Goal: Use online tool/utility

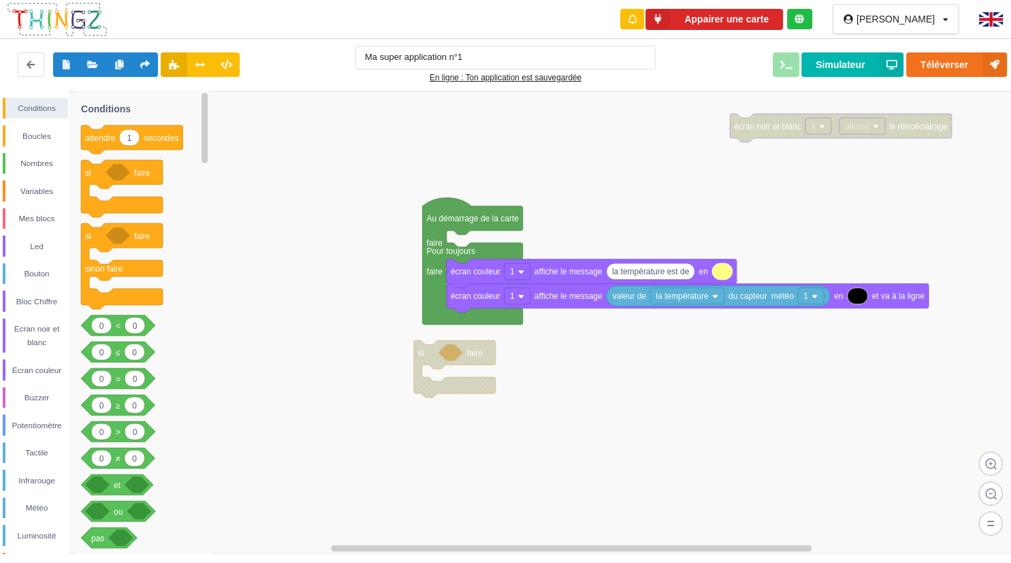
click at [306, 299] on rect at bounding box center [510, 322] width 1020 height 462
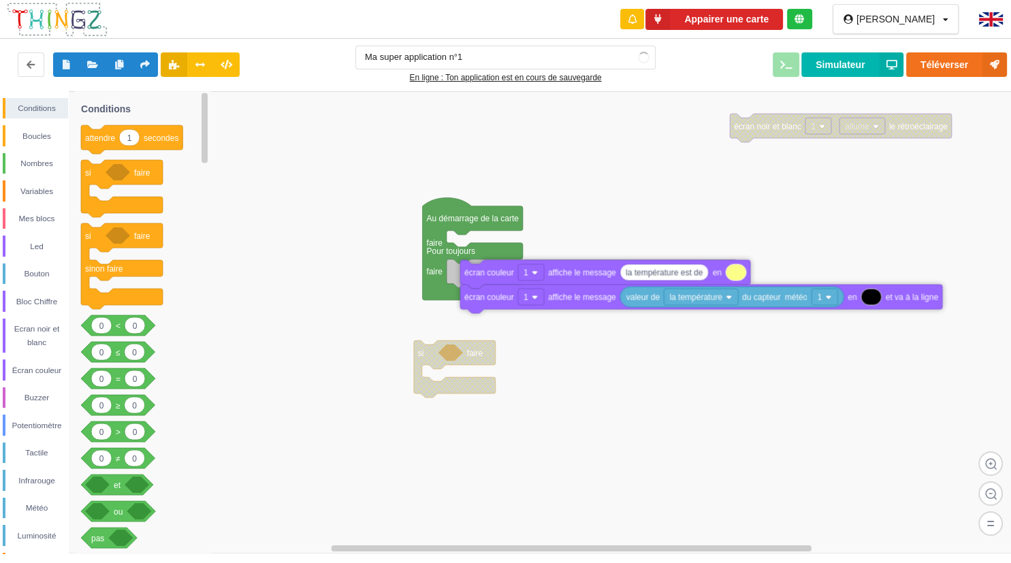
drag, startPoint x: 505, startPoint y: 275, endPoint x: 589, endPoint y: 349, distance: 111.9
click at [544, 280] on rect at bounding box center [531, 272] width 26 height 16
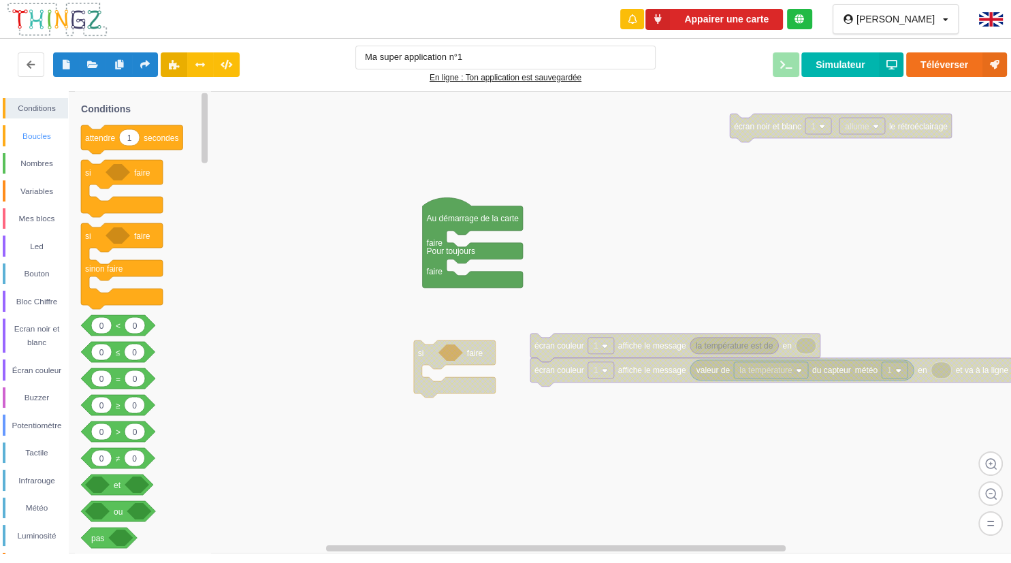
click at [37, 142] on div "Boucles" at bounding box center [36, 136] width 63 height 14
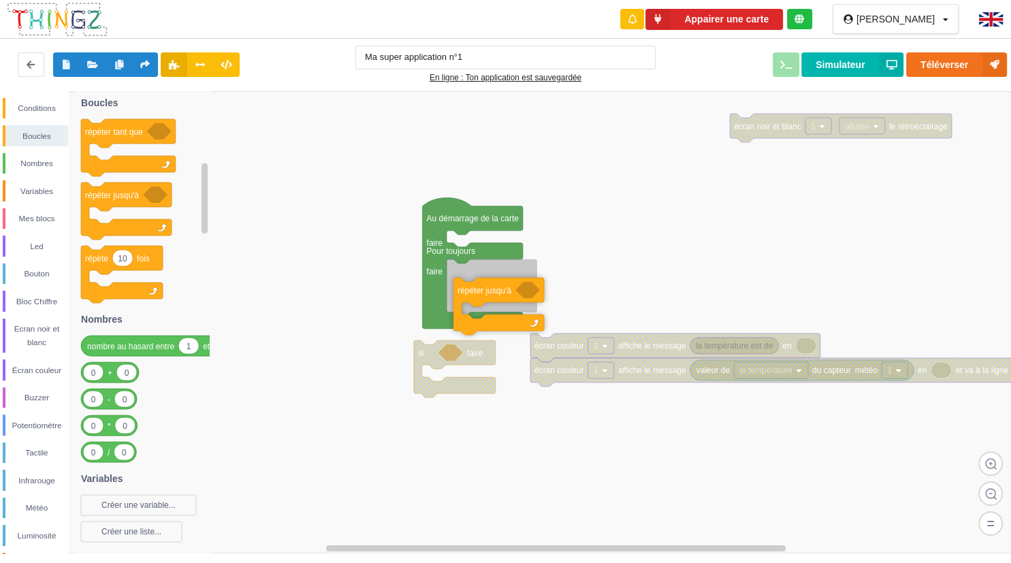
drag, startPoint x: 104, startPoint y: 200, endPoint x: 551, endPoint y: 295, distance: 457.3
click at [551, 295] on div "Conditions Boucles Nombres Variables Mes blocs Led Bouton Bloc Chiffre Ecran no…" at bounding box center [510, 322] width 1020 height 462
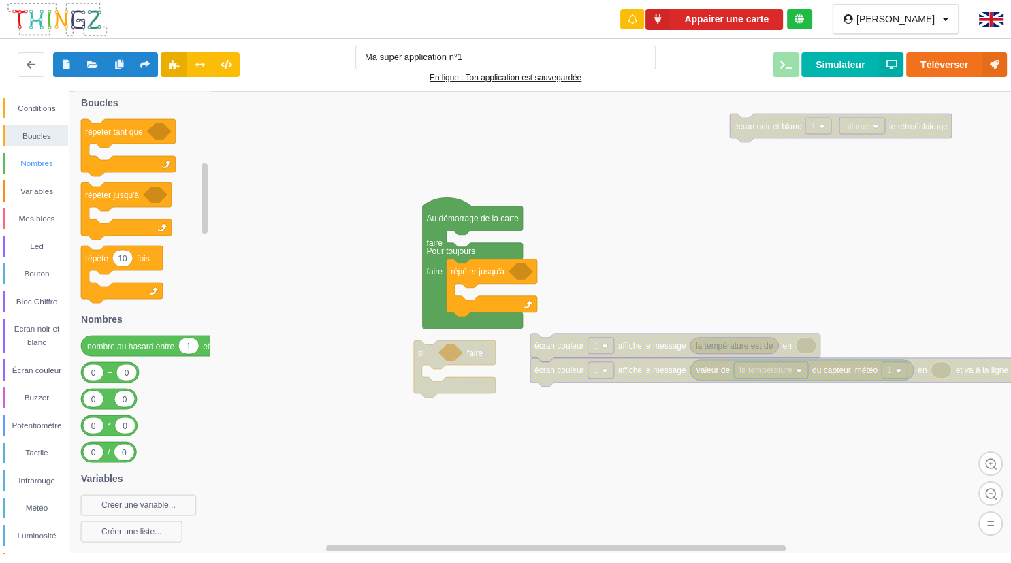
click at [38, 167] on div "Nombres" at bounding box center [36, 164] width 63 height 14
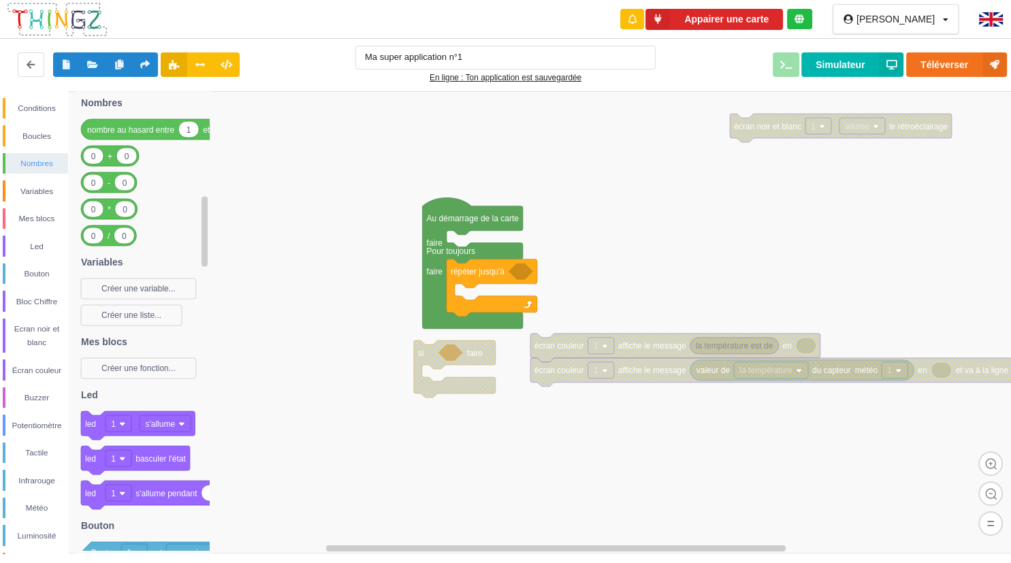
click at [46, 166] on div "Nombres" at bounding box center [36, 164] width 63 height 14
click at [37, 99] on div "Conditions" at bounding box center [35, 108] width 65 height 21
